Goal: Find specific page/section: Find specific page/section

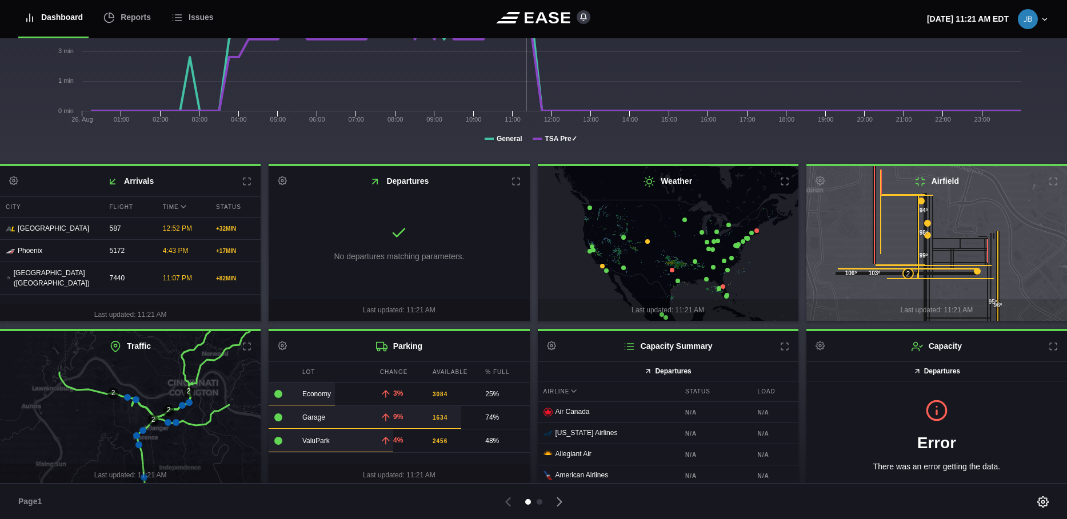
scroll to position [173, 0]
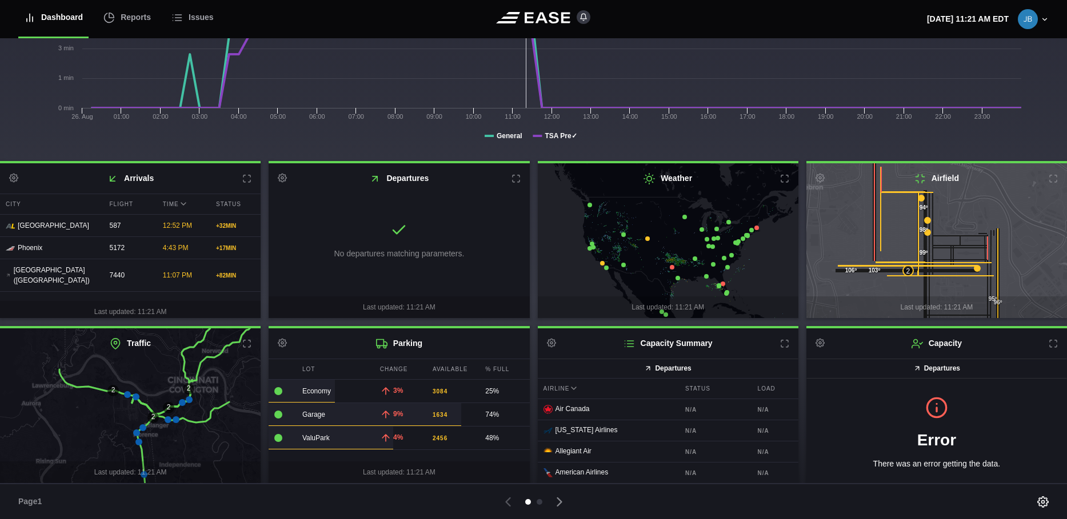
click at [188, 399] on icon at bounding box center [189, 400] width 7 height 7
click at [190, 398] on icon at bounding box center [189, 400] width 7 height 7
click at [134, 397] on icon at bounding box center [136, 397] width 7 height 7
click at [127, 395] on icon at bounding box center [127, 394] width 7 height 7
click at [538, 501] on div at bounding box center [540, 502] width 6 height 6
